Goal: Browse casually

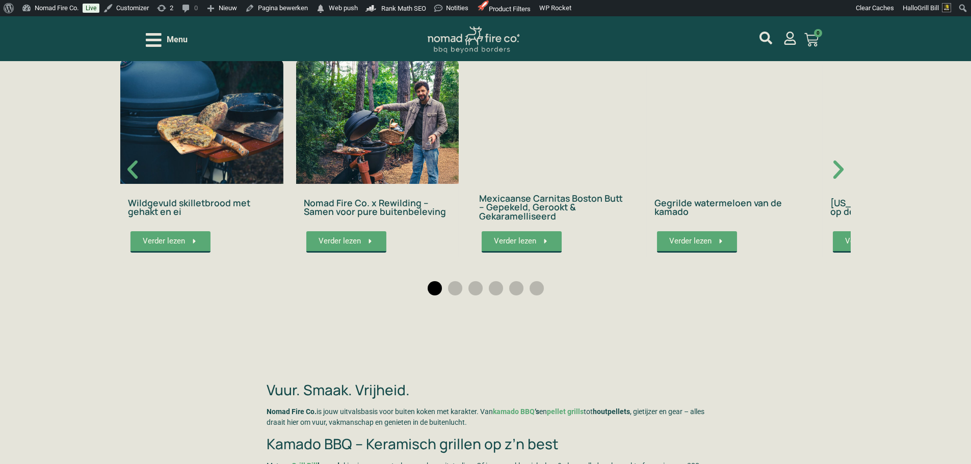
scroll to position [1937, 0]
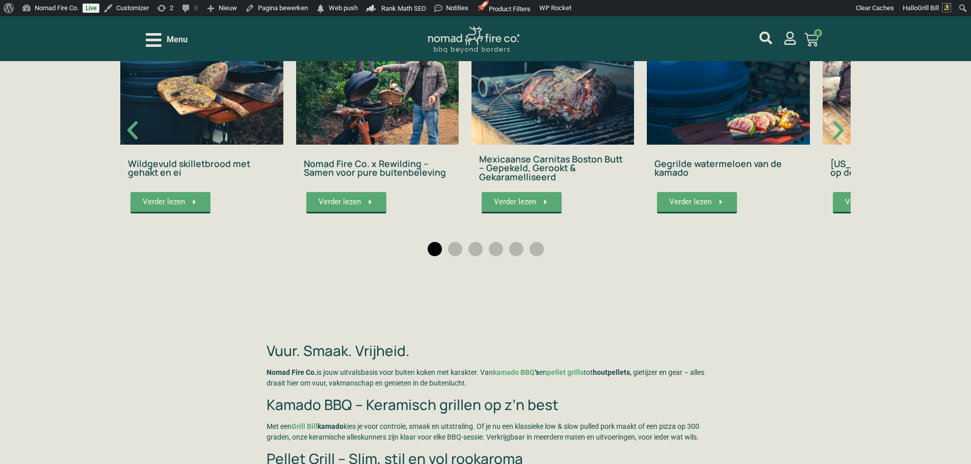
click at [231, 97] on img "1 / 6" at bounding box center [201, 82] width 163 height 124
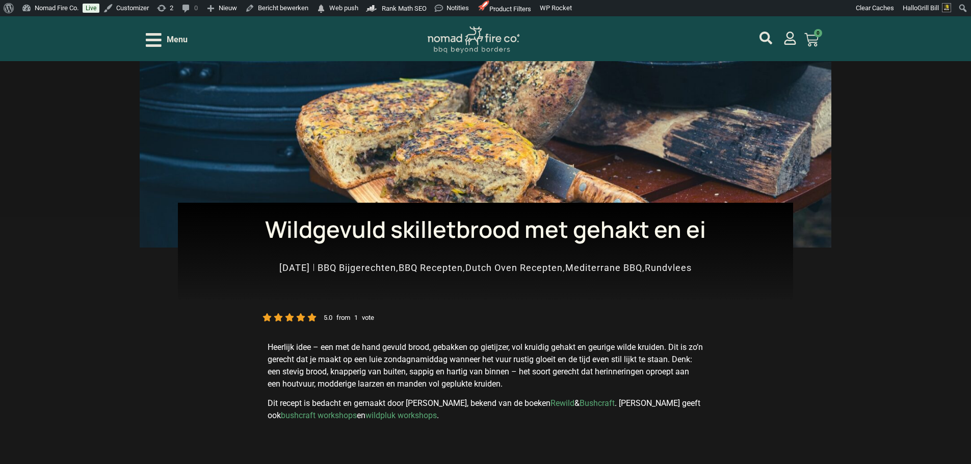
scroll to position [204, 0]
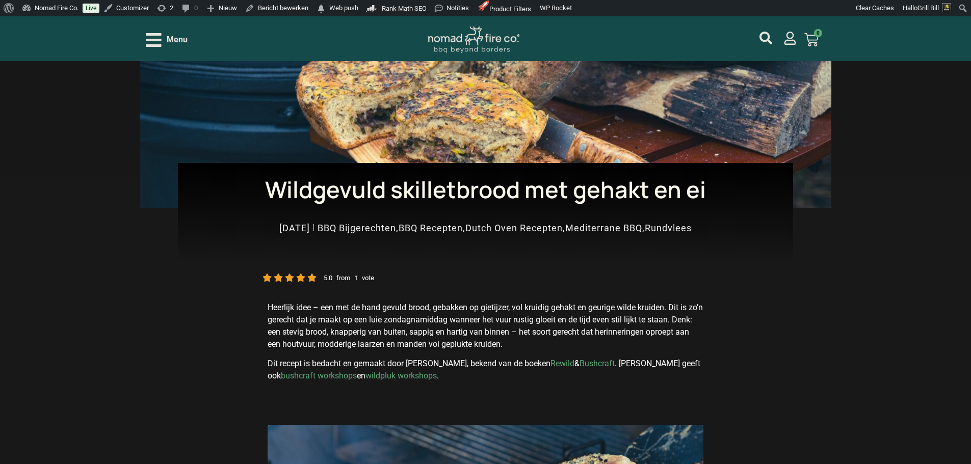
click at [314, 280] on li at bounding box center [312, 277] width 11 height 11
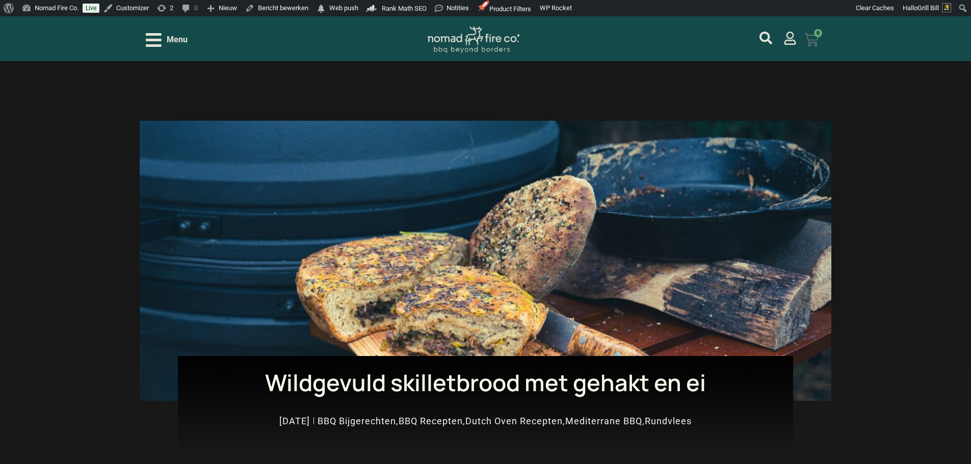
scroll to position [0, 0]
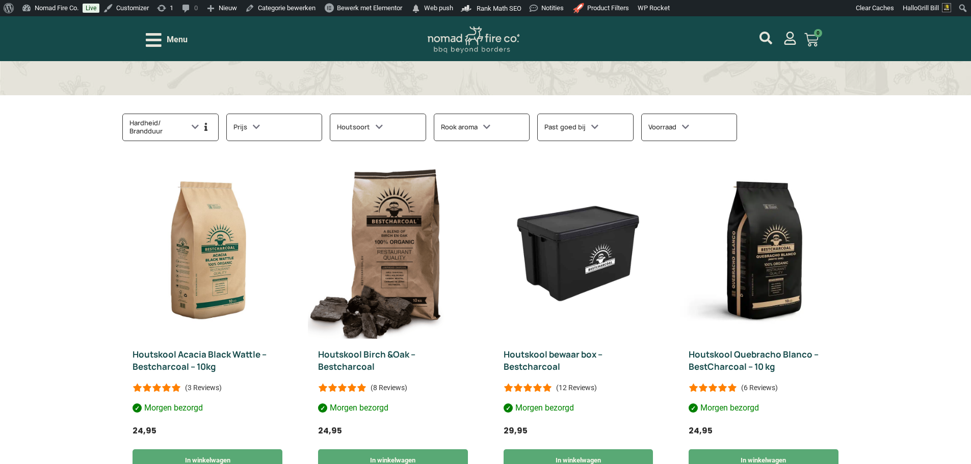
scroll to position [357, 0]
